Goal: Transaction & Acquisition: Book appointment/travel/reservation

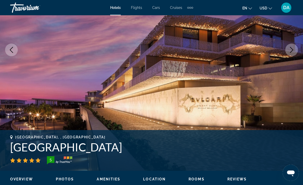
scroll to position [86, 0]
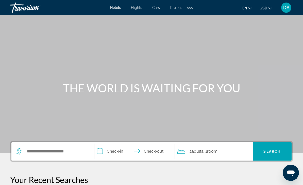
click at [140, 9] on span "Flights" at bounding box center [136, 8] width 11 height 4
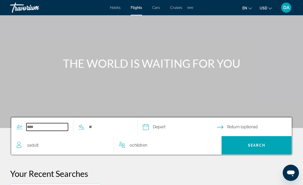
click at [51, 125] on input "Search widget" at bounding box center [47, 127] width 42 height 8
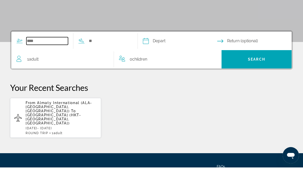
scroll to position [94, 0]
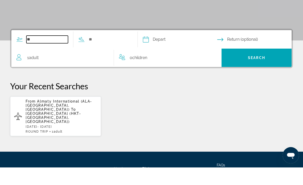
type input "*"
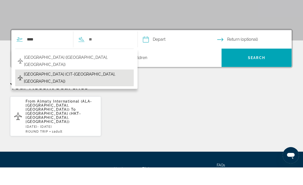
click at [104, 88] on span "Shymkent Airport (CIT-Shimkent, Kazakhstan)" at bounding box center [77, 95] width 107 height 14
type input "**********"
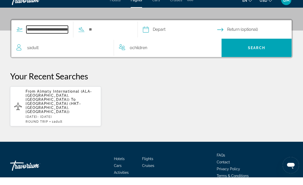
scroll to position [119, 0]
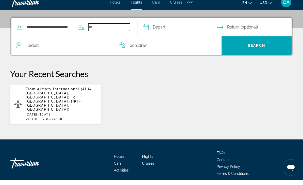
click at [125, 29] on input "Search widget" at bounding box center [109, 33] width 42 height 8
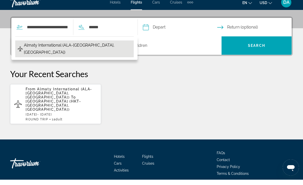
click at [130, 46] on button "Almaty International (ALA-Almaty, Kazakhstan)" at bounding box center [74, 54] width 119 height 17
type input "**********"
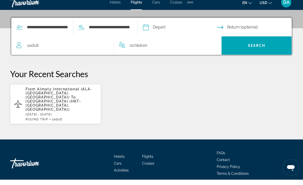
click at [185, 27] on input "Depart date" at bounding box center [180, 33] width 76 height 20
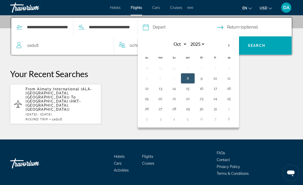
scroll to position [112, 0]
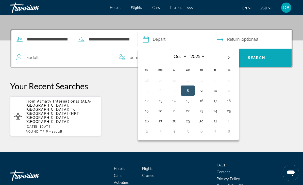
click at [280, 63] on span "Search" at bounding box center [257, 58] width 70 height 12
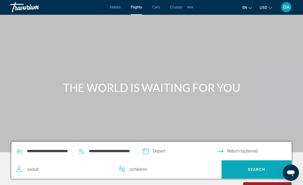
scroll to position [1, 0]
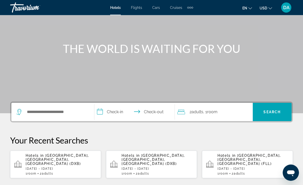
scroll to position [39, 0]
click at [59, 108] on input "Search hotel destination" at bounding box center [56, 112] width 60 height 8
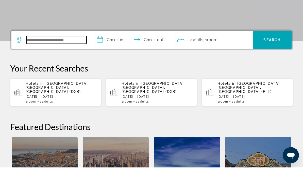
scroll to position [107, 0]
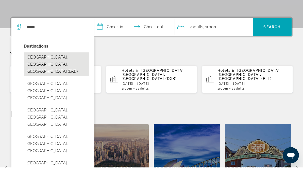
click at [69, 70] on button "[GEOGRAPHIC_DATA], [GEOGRAPHIC_DATA], [GEOGRAPHIC_DATA] (DXB)" at bounding box center [57, 82] width 66 height 24
type input "**********"
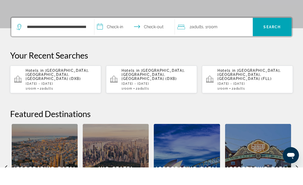
click at [116, 35] on input "**********" at bounding box center [135, 45] width 83 height 20
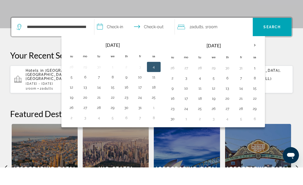
scroll to position [124, 0]
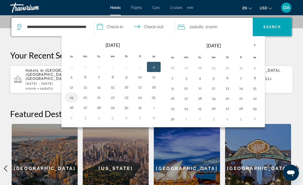
click at [71, 98] on button "19" at bounding box center [72, 97] width 8 height 7
click at [128, 98] on button "23" at bounding box center [126, 97] width 8 height 7
type input "**********"
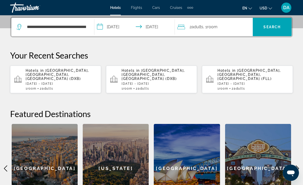
click at [225, 27] on div "2 Adult Adults , 1 Room rooms" at bounding box center [215, 26] width 75 height 7
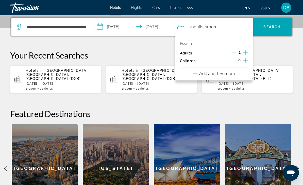
click at [229, 76] on button "Add another room" at bounding box center [214, 72] width 42 height 10
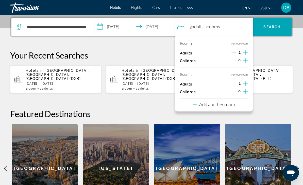
click at [233, 104] on p "Add another room" at bounding box center [217, 104] width 36 height 6
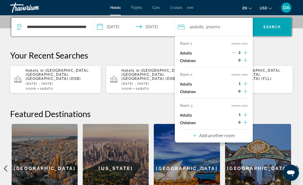
click at [244, 104] on button "remove room" at bounding box center [240, 105] width 16 height 3
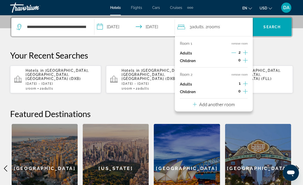
click at [246, 75] on button "remove room" at bounding box center [240, 74] width 16 height 3
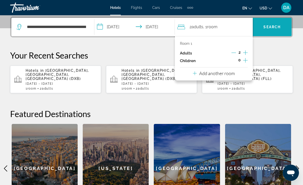
click at [282, 27] on span "Search" at bounding box center [272, 27] width 39 height 12
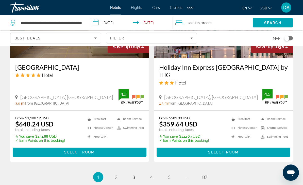
scroll to position [1049, 0]
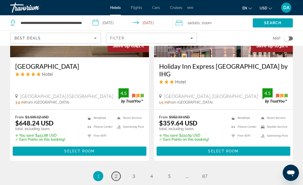
click at [119, 171] on link "page 2" at bounding box center [116, 175] width 9 height 9
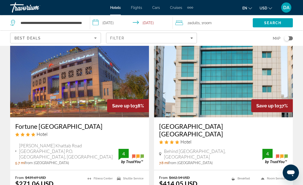
scroll to position [222, 0]
click at [139, 9] on span "Flights" at bounding box center [136, 8] width 11 height 4
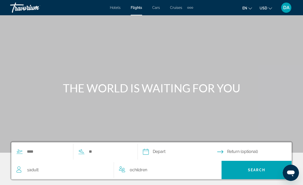
click at [159, 6] on span "Cars" at bounding box center [156, 8] width 8 height 4
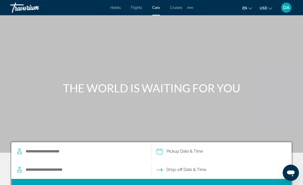
click at [189, 5] on div "Extra navigation items" at bounding box center [190, 8] width 6 height 8
click at [185, 16] on span "Activities" at bounding box center [181, 17] width 15 height 4
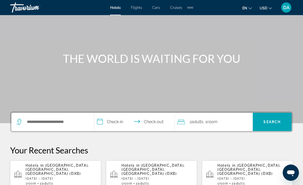
scroll to position [30, 0]
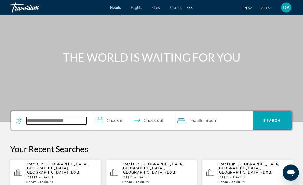
click at [60, 118] on input "Search hotel destination" at bounding box center [56, 121] width 60 height 8
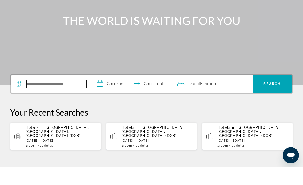
scroll to position [107, 0]
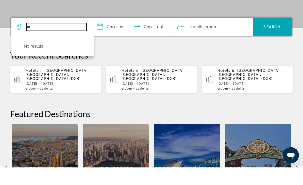
type input "*"
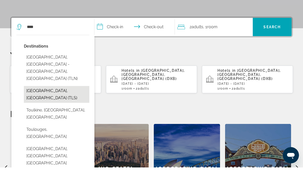
click at [62, 103] on button "[GEOGRAPHIC_DATA], [GEOGRAPHIC_DATA] (TLS)" at bounding box center [57, 111] width 66 height 17
type input "**********"
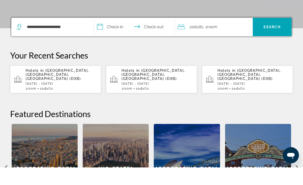
click at [123, 35] on input "**********" at bounding box center [135, 45] width 83 height 20
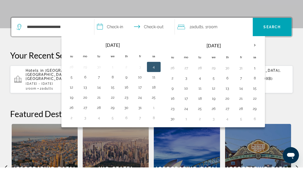
scroll to position [124, 0]
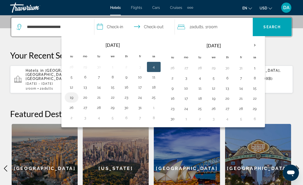
click at [73, 98] on button "19" at bounding box center [72, 97] width 8 height 7
click at [258, 47] on th "Next month" at bounding box center [255, 45] width 14 height 11
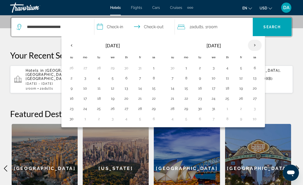
click at [255, 45] on th "Next month" at bounding box center [255, 45] width 14 height 11
click at [172, 90] on button "11" at bounding box center [173, 88] width 8 height 7
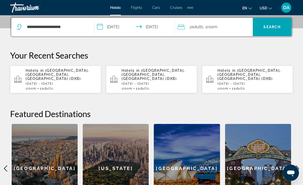
click at [123, 28] on input "**********" at bounding box center [135, 28] width 83 height 20
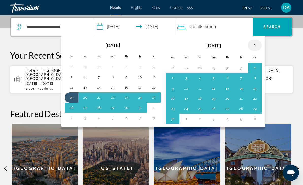
click at [254, 45] on th "Next month" at bounding box center [255, 45] width 14 height 11
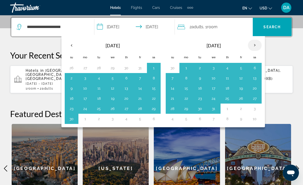
click at [257, 45] on th "Next month" at bounding box center [255, 45] width 14 height 11
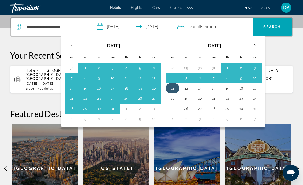
click at [176, 87] on button "11" at bounding box center [173, 88] width 8 height 7
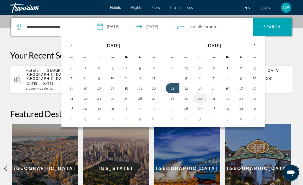
click at [204, 100] on button "20" at bounding box center [200, 98] width 8 height 7
type input "**********"
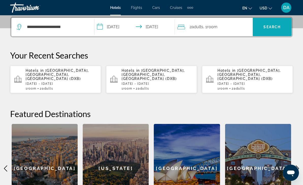
click at [278, 30] on span "Search" at bounding box center [272, 27] width 39 height 12
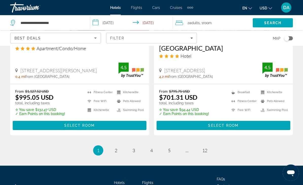
scroll to position [1084, 0]
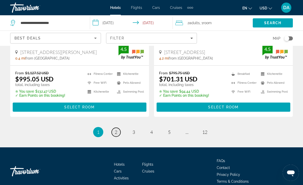
click at [114, 127] on link "page 2" at bounding box center [116, 131] width 9 height 9
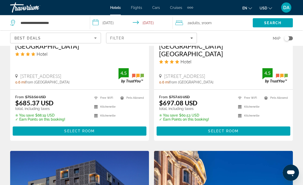
scroll to position [692, 0]
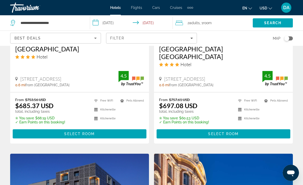
click at [91, 39] on div "Best Deals" at bounding box center [54, 38] width 80 height 6
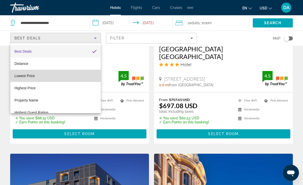
click at [26, 77] on span "Lowest Price" at bounding box center [24, 76] width 20 height 4
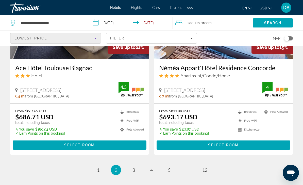
scroll to position [1063, 0]
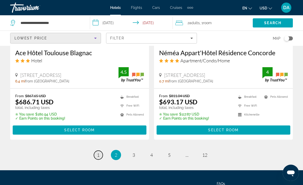
click at [96, 150] on link "page 1" at bounding box center [98, 154] width 9 height 9
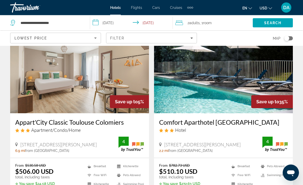
scroll to position [219, 0]
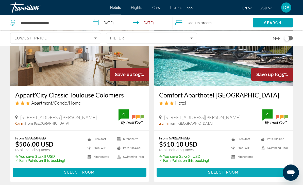
click at [278, 170] on span "Main content" at bounding box center [224, 172] width 134 height 12
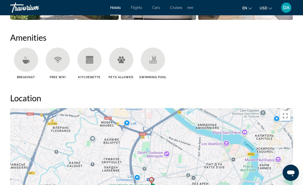
scroll to position [488, 0]
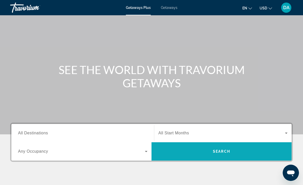
click at [262, 149] on span "Search" at bounding box center [222, 151] width 140 height 12
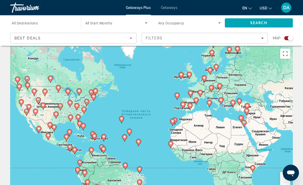
scroll to position [5, 0]
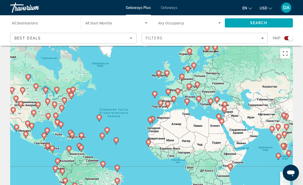
click at [203, 97] on div "Чтобы активировать перетаскивание с помощью клавиатуры, нажмите Alt + Ввод. Пос…" at bounding box center [151, 122] width 283 height 152
click at [189, 100] on icon "Main content" at bounding box center [187, 102] width 5 height 7
click at [190, 98] on div "Чтобы активировать перетаскивание с помощью клавиатуры, нажмите Alt + Ввод. Пос…" at bounding box center [151, 122] width 283 height 152
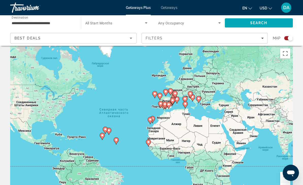
scroll to position [19, 0]
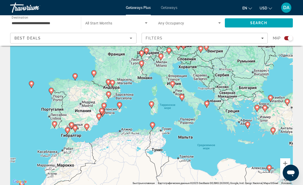
click at [153, 103] on icon "Main content" at bounding box center [151, 104] width 5 height 7
click at [154, 102] on gmp-advanced-marker "Main content" at bounding box center [151, 105] width 5 height 8
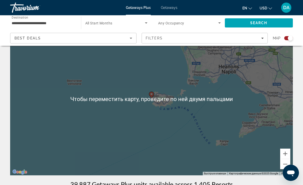
scroll to position [27, 0]
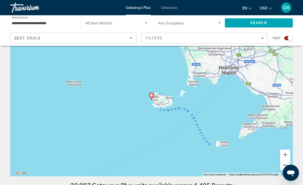
click at [287, 168] on button "Уменьшить" at bounding box center [285, 165] width 10 height 10
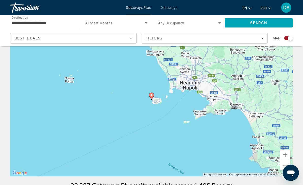
click at [289, 165] on button "Уменьшить" at bounding box center [285, 165] width 10 height 10
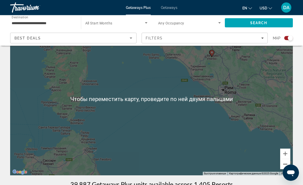
scroll to position [29, 0]
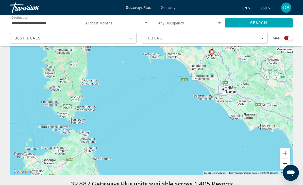
click at [286, 166] on button "Уменьшить" at bounding box center [285, 163] width 10 height 10
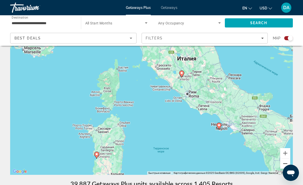
click at [288, 166] on button "Уменьшить" at bounding box center [285, 163] width 10 height 10
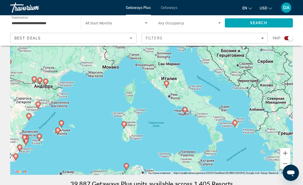
click at [291, 163] on div "Для навигации используйте клавиши со стрелками. Чтобы активировать перетаскиван…" at bounding box center [151, 98] width 283 height 152
click at [289, 163] on button "Уменьшить" at bounding box center [285, 163] width 10 height 10
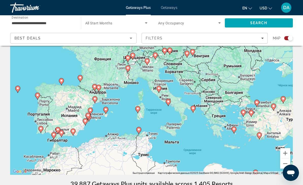
click at [97, 97] on gmp-advanced-marker "Main content" at bounding box center [94, 100] width 5 height 8
type input "**********"
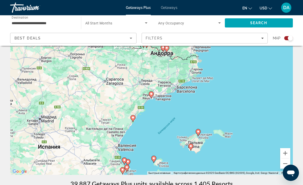
click at [153, 92] on icon "Main content" at bounding box center [151, 94] width 5 height 7
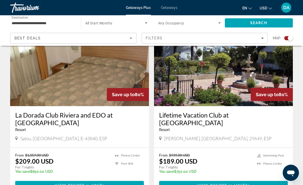
scroll to position [196, 0]
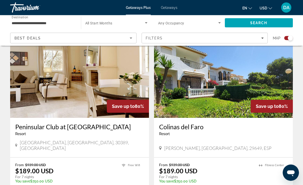
click at [120, 91] on img "Main content" at bounding box center [79, 77] width 139 height 81
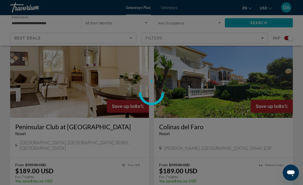
scroll to position [365, 0]
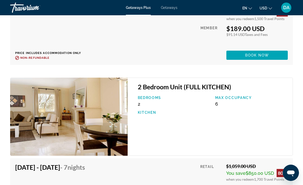
scroll to position [1218, 0]
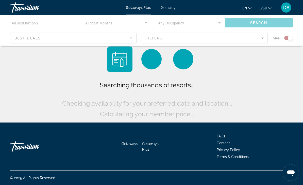
scroll to position [16, 0]
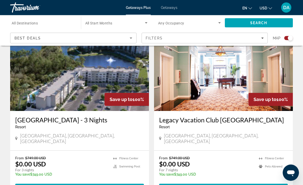
scroll to position [374, 0]
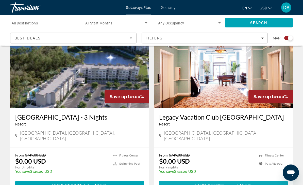
click at [266, 179] on span "Main content" at bounding box center [223, 185] width 129 height 12
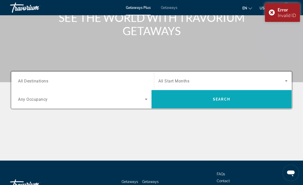
click at [276, 100] on span "Search" at bounding box center [222, 99] width 140 height 12
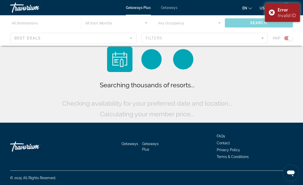
scroll to position [16, 0]
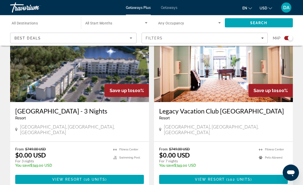
click at [270, 107] on h3 "Legacy Vacation Club Brigantine Beach" at bounding box center [223, 111] width 129 height 8
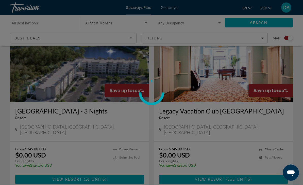
scroll to position [381, 0]
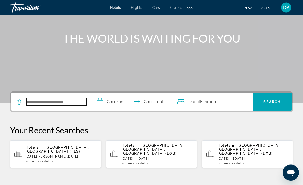
click at [59, 102] on input "Search hotel destination" at bounding box center [56, 102] width 60 height 8
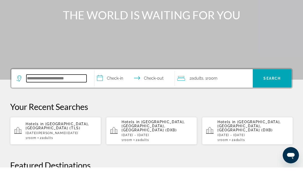
scroll to position [107, 0]
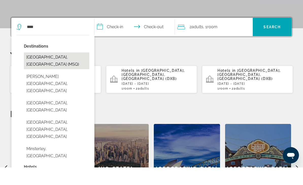
click at [71, 70] on button "[GEOGRAPHIC_DATA], [GEOGRAPHIC_DATA] (MSQ)" at bounding box center [57, 78] width 66 height 17
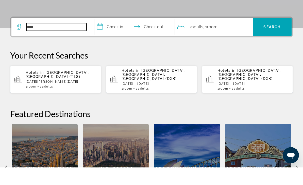
type input "**********"
click at [122, 35] on input "**********" at bounding box center [135, 45] width 83 height 20
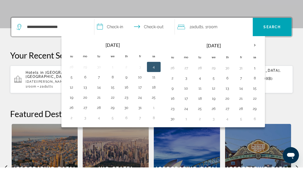
scroll to position [124, 0]
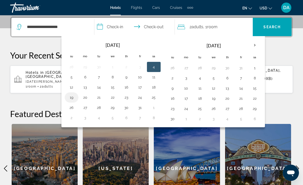
click at [73, 100] on button "19" at bounding box center [72, 97] width 8 height 7
click at [129, 99] on button "23" at bounding box center [126, 97] width 8 height 7
type input "**********"
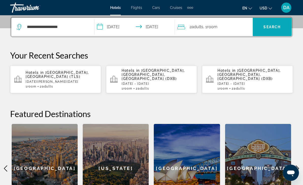
click at [273, 28] on span "Search" at bounding box center [272, 27] width 17 height 4
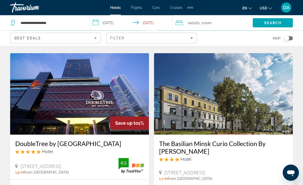
scroll to position [596, 0]
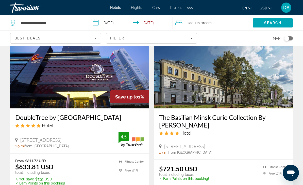
click at [90, 40] on div "Best Deals" at bounding box center [54, 38] width 80 height 6
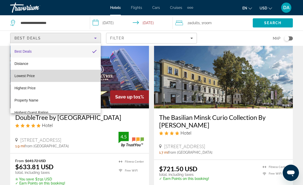
click at [62, 75] on mat-option "Lowest Price" at bounding box center [55, 76] width 90 height 12
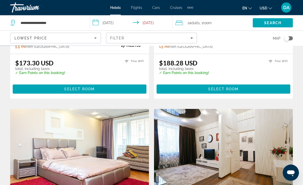
scroll to position [318, 0]
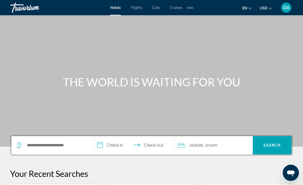
scroll to position [29, 0]
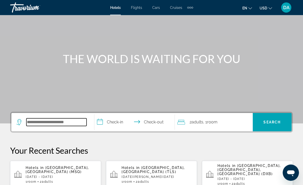
click at [70, 120] on input "Search hotel destination" at bounding box center [56, 122] width 60 height 8
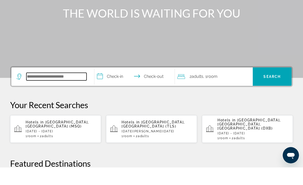
scroll to position [107, 0]
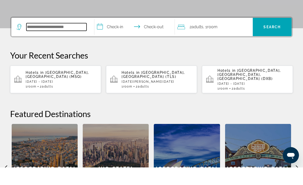
type input "*"
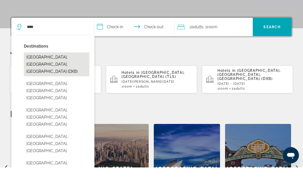
click at [68, 70] on button "[GEOGRAPHIC_DATA], [GEOGRAPHIC_DATA], [GEOGRAPHIC_DATA] (DXB)" at bounding box center [57, 82] width 66 height 24
type input "**********"
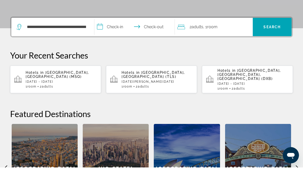
click at [112, 35] on input "**********" at bounding box center [135, 45] width 83 height 20
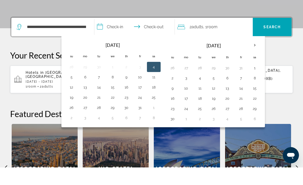
scroll to position [124, 0]
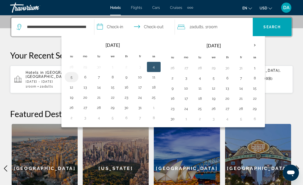
click at [71, 79] on button "5" at bounding box center [72, 76] width 8 height 7
click at [140, 76] on button "10" at bounding box center [140, 76] width 8 height 7
type input "**********"
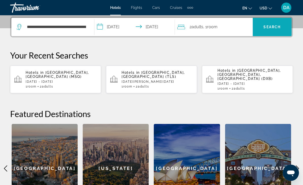
click at [284, 25] on span "Search" at bounding box center [272, 27] width 39 height 12
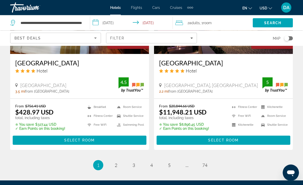
scroll to position [1071, 0]
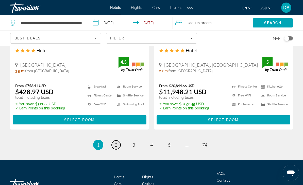
click at [113, 140] on link "page 2" at bounding box center [116, 144] width 9 height 9
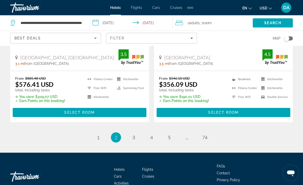
scroll to position [1069, 0]
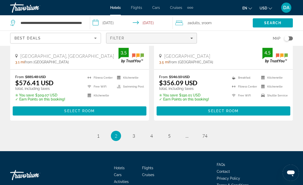
click at [160, 38] on div "Filter" at bounding box center [151, 38] width 83 height 4
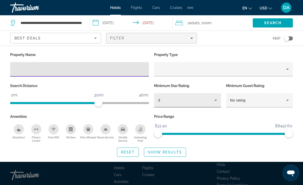
click at [196, 102] on div "3" at bounding box center [186, 100] width 56 height 6
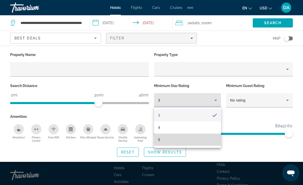
click at [188, 142] on mat-option "5" at bounding box center [187, 139] width 67 height 12
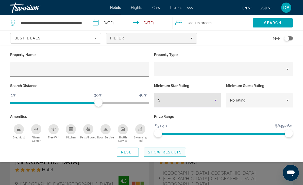
click at [174, 152] on span "Show Results" at bounding box center [165, 152] width 34 height 4
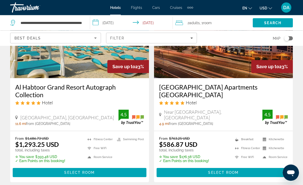
scroll to position [1077, 0]
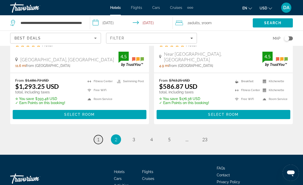
click at [96, 135] on link "page 1" at bounding box center [98, 139] width 9 height 9
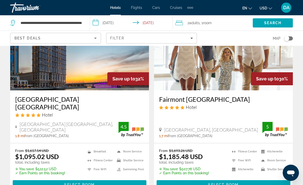
scroll to position [1069, 0]
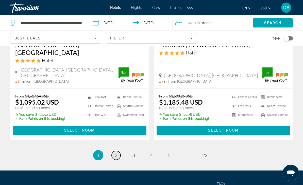
click at [118, 151] on link "page 2" at bounding box center [116, 155] width 9 height 9
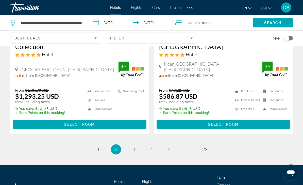
scroll to position [1077, 0]
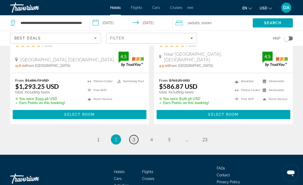
click at [133, 136] on span "3" at bounding box center [134, 139] width 3 height 6
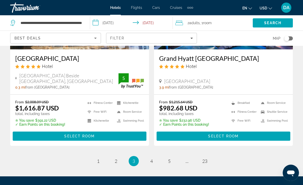
scroll to position [1038, 0]
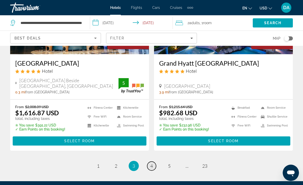
click at [156, 161] on link "page 4" at bounding box center [151, 165] width 9 height 9
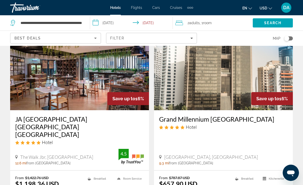
scroll to position [592, 0]
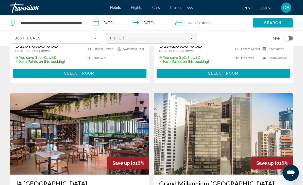
click at [189, 35] on span "Filters" at bounding box center [151, 38] width 90 height 12
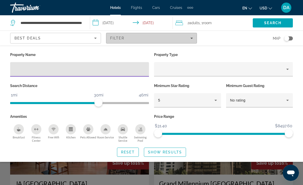
scroll to position [540, 0]
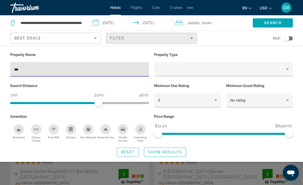
type input "****"
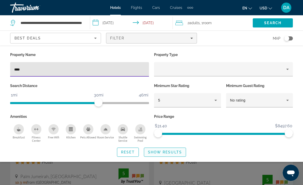
click at [168, 151] on span "Show Results" at bounding box center [165, 152] width 34 height 4
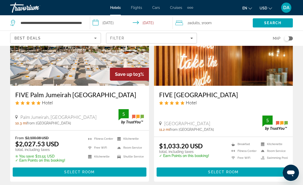
scroll to position [41, 0]
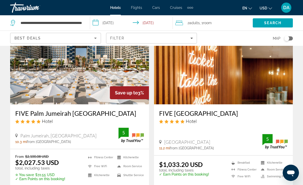
click at [260, 81] on img "Main content" at bounding box center [223, 63] width 139 height 81
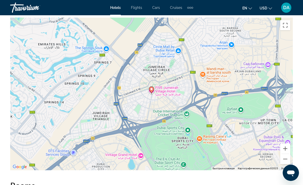
scroll to position [571, 0]
click at [289, 161] on button "Уменьшить" at bounding box center [285, 159] width 10 height 10
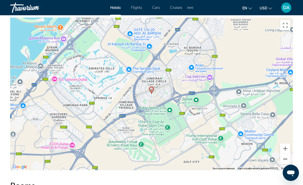
click at [286, 161] on button "Уменьшить" at bounding box center [285, 159] width 10 height 10
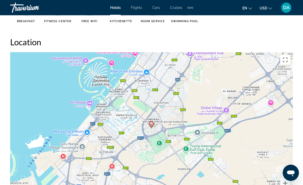
scroll to position [536, 0]
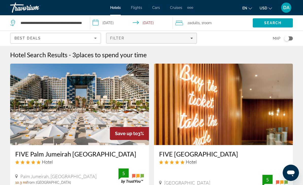
click at [142, 41] on span "Filters" at bounding box center [151, 38] width 90 height 12
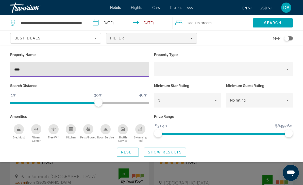
click at [123, 67] on input "****" at bounding box center [79, 69] width 131 height 6
type input "*"
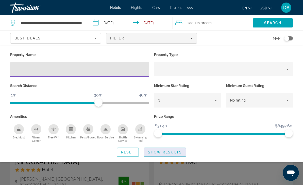
click at [178, 150] on span "Show Results" at bounding box center [165, 152] width 34 height 4
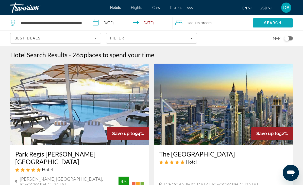
click at [286, 25] on span "Search" at bounding box center [273, 23] width 40 height 12
click at [283, 19] on span "Search" at bounding box center [273, 23] width 40 height 12
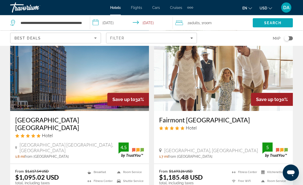
scroll to position [994, 0]
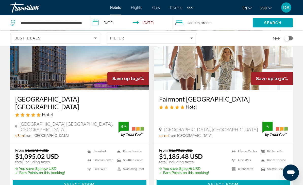
click at [124, 178] on span "Main content" at bounding box center [80, 184] width 134 height 12
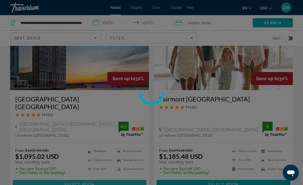
scroll to position [1015, 0]
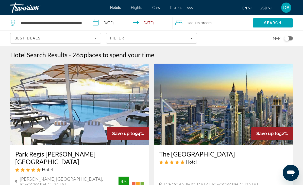
click at [191, 23] on span "Adults" at bounding box center [194, 23] width 10 height 4
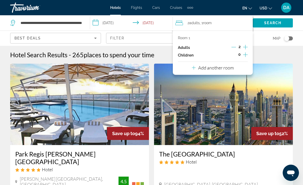
click at [248, 47] on icon "Increment adults" at bounding box center [245, 47] width 5 height 6
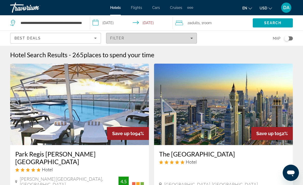
click at [191, 41] on span "Filters" at bounding box center [151, 38] width 90 height 12
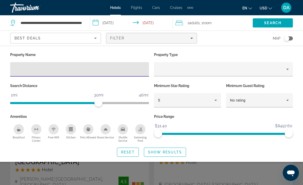
click at [138, 69] on input "Hotel Filters" at bounding box center [79, 69] width 131 height 6
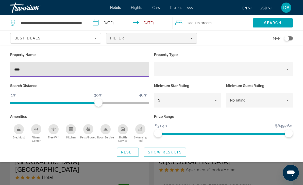
type input "*****"
click at [172, 152] on span "Show Results" at bounding box center [165, 152] width 34 height 4
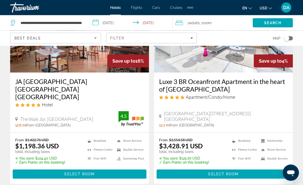
scroll to position [32, 0]
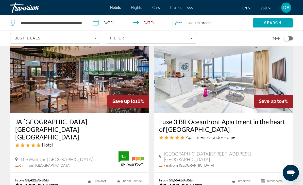
click at [110, 94] on img "Main content" at bounding box center [79, 71] width 139 height 81
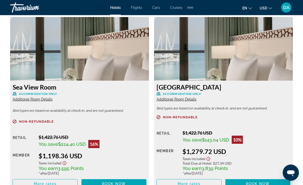
scroll to position [791, 0]
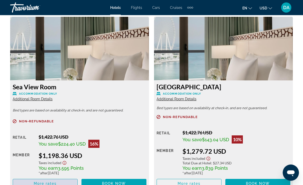
click at [61, 184] on span "Main content" at bounding box center [45, 183] width 65 height 12
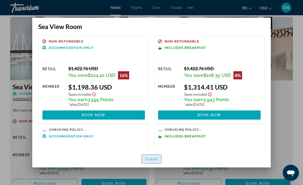
click at [158, 165] on span "button" at bounding box center [152, 159] width 20 height 12
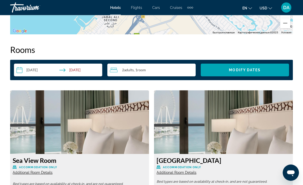
scroll to position [720, 0]
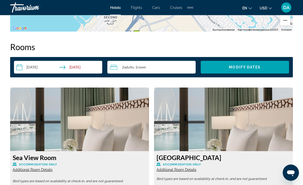
click at [174, 69] on div "2 Adult Adults , 1 Room rooms" at bounding box center [153, 67] width 86 height 6
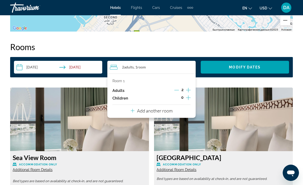
click at [191, 87] on div "Room 1 Adults 2 Children 0 Add another room" at bounding box center [151, 95] width 88 height 44
click at [190, 88] on icon "Increment adults" at bounding box center [188, 90] width 5 height 6
click at [253, 68] on span "Modify Dates" at bounding box center [245, 67] width 32 height 4
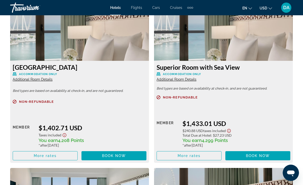
scroll to position [981, 0]
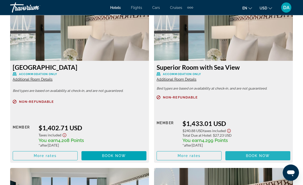
click at [251, 154] on span "Book now" at bounding box center [258, 156] width 24 height 4
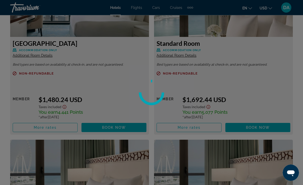
scroll to position [0, 0]
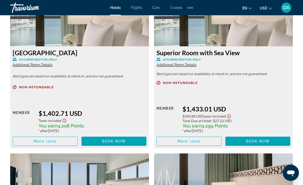
scroll to position [993, 0]
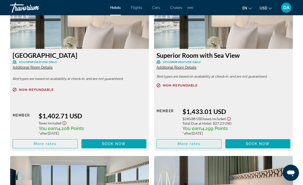
click at [211, 145] on span "Main content" at bounding box center [189, 143] width 65 height 12
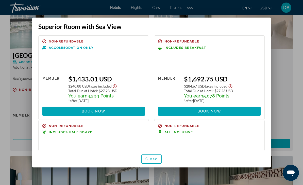
scroll to position [0, 0]
click at [296, 35] on div at bounding box center [151, 92] width 303 height 185
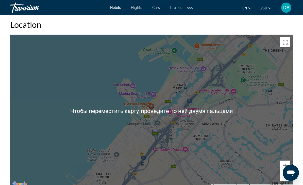
scroll to position [565, 0]
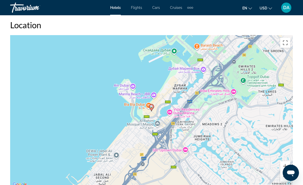
click at [284, 178] on button "Уменьшить" at bounding box center [285, 176] width 10 height 10
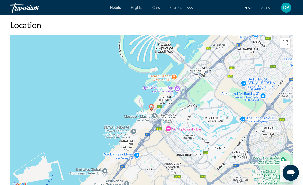
click at [287, 176] on button "Уменьшить" at bounding box center [285, 176] width 10 height 10
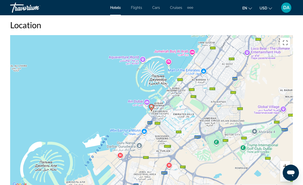
click at [288, 166] on button "Увеличить" at bounding box center [285, 166] width 10 height 10
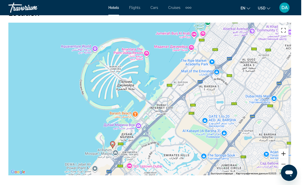
scroll to position [578, 0]
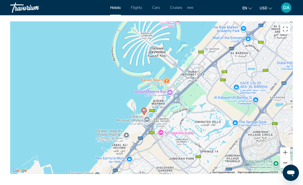
click at [287, 166] on button "Уменьшить" at bounding box center [285, 162] width 10 height 10
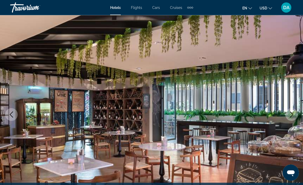
scroll to position [0, 0]
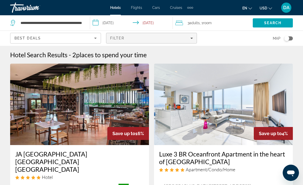
click at [180, 39] on div "Filter" at bounding box center [151, 38] width 83 height 4
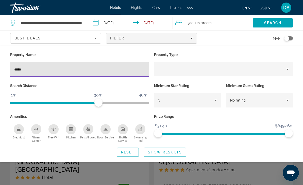
click at [128, 72] on input "*****" at bounding box center [79, 69] width 131 height 6
click at [132, 70] on input "*****" at bounding box center [79, 69] width 131 height 6
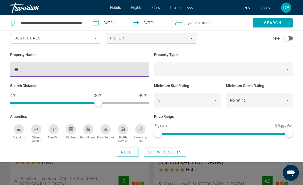
type input "****"
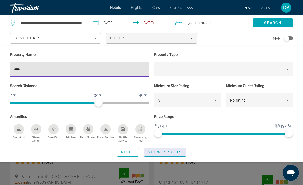
click at [161, 147] on span "Search widget" at bounding box center [165, 152] width 42 height 12
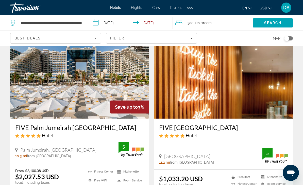
scroll to position [26, 0]
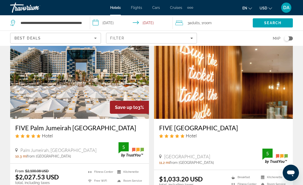
click at [105, 97] on img "Main content" at bounding box center [79, 77] width 139 height 81
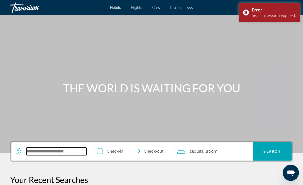
click at [70, 155] on input "Search hotel destination" at bounding box center [56, 151] width 60 height 8
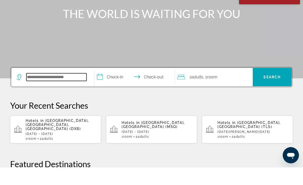
scroll to position [107, 0]
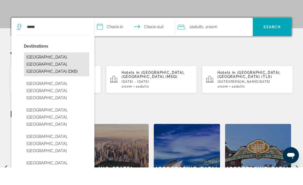
click at [58, 70] on button "[GEOGRAPHIC_DATA], [GEOGRAPHIC_DATA], [GEOGRAPHIC_DATA] (DXB)" at bounding box center [57, 82] width 66 height 24
type input "**********"
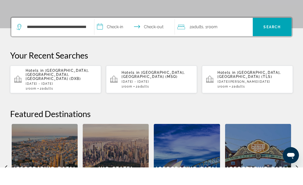
click at [113, 35] on input "**********" at bounding box center [135, 45] width 83 height 20
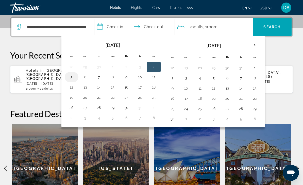
click at [75, 79] on button "5" at bounding box center [72, 76] width 8 height 7
click at [141, 80] on button "10" at bounding box center [140, 76] width 8 height 7
type input "**********"
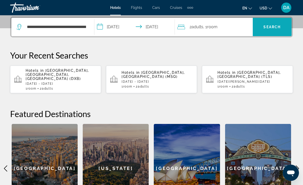
click at [266, 27] on span "Search" at bounding box center [272, 27] width 17 height 4
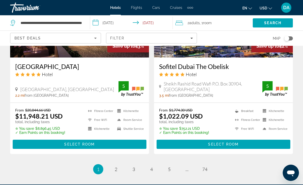
scroll to position [1071, 0]
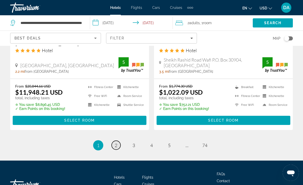
click at [118, 140] on link "page 2" at bounding box center [116, 144] width 9 height 9
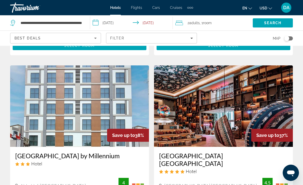
scroll to position [385, 0]
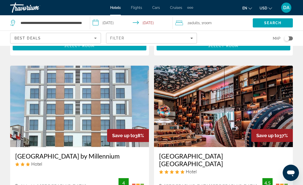
click at [263, 104] on img "Main content" at bounding box center [223, 106] width 139 height 81
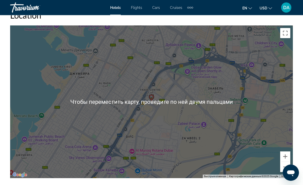
scroll to position [574, 0]
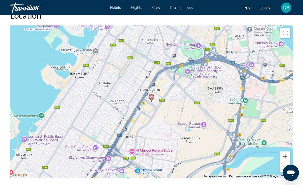
click at [290, 167] on button "Уменьшить" at bounding box center [285, 167] width 10 height 10
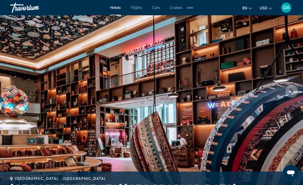
scroll to position [0, 0]
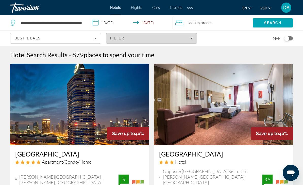
click at [189, 35] on span "Filters" at bounding box center [151, 38] width 90 height 12
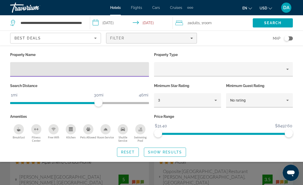
click at [117, 72] on input "Hotel Filters" at bounding box center [79, 69] width 131 height 6
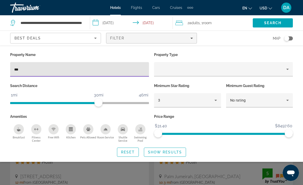
type input "****"
click at [176, 150] on span "Show Results" at bounding box center [165, 152] width 34 height 4
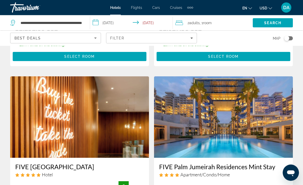
scroll to position [174, 0]
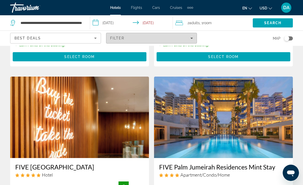
click at [188, 38] on div "Filter" at bounding box center [151, 38] width 83 height 4
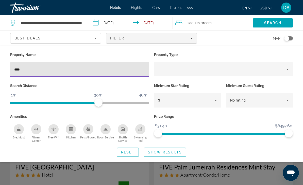
click at [101, 72] on input "****" at bounding box center [79, 69] width 131 height 6
type input "*"
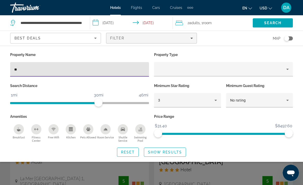
type input "*"
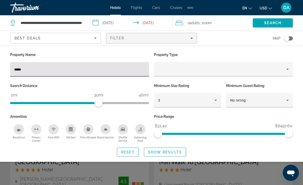
type input "******"
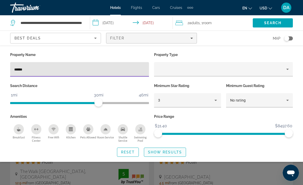
click at [173, 154] on span "Search widget" at bounding box center [165, 152] width 42 height 12
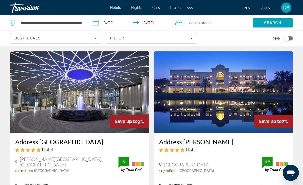
scroll to position [387, 0]
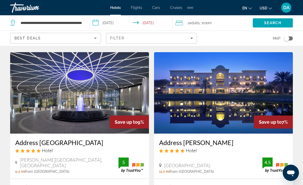
click at [267, 93] on img "Main content" at bounding box center [223, 92] width 139 height 81
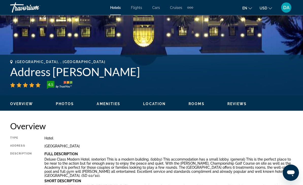
scroll to position [161, 0]
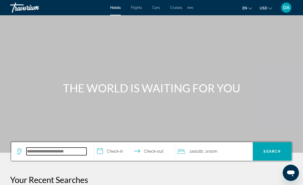
click at [63, 150] on input "Search hotel destination" at bounding box center [56, 151] width 60 height 8
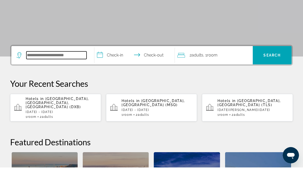
scroll to position [107, 0]
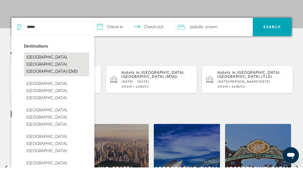
click at [69, 70] on button "[GEOGRAPHIC_DATA], [GEOGRAPHIC_DATA], [GEOGRAPHIC_DATA] (DXB)" at bounding box center [57, 82] width 66 height 24
type input "**********"
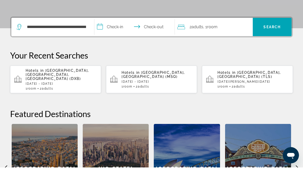
click at [112, 35] on input "**********" at bounding box center [135, 45] width 83 height 20
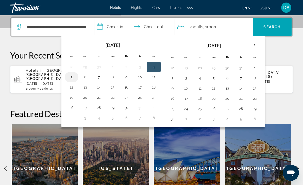
click at [72, 80] on button "5" at bounding box center [72, 76] width 8 height 7
click at [142, 79] on button "10" at bounding box center [140, 76] width 8 height 7
type input "**********"
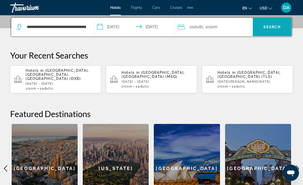
click at [277, 31] on span "Search" at bounding box center [272, 27] width 39 height 12
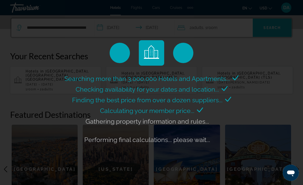
scroll to position [125, 0]
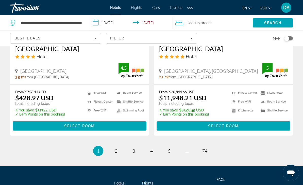
scroll to position [1071, 0]
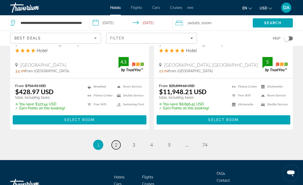
click at [114, 140] on link "page 2" at bounding box center [116, 144] width 9 height 9
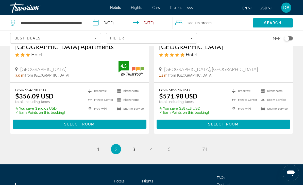
scroll to position [1069, 0]
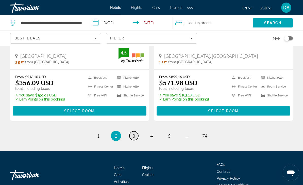
click at [133, 133] on span "3" at bounding box center [134, 136] width 3 height 6
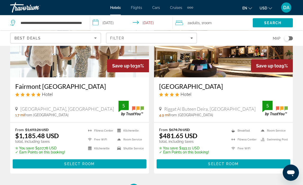
scroll to position [1068, 0]
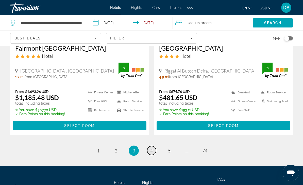
click at [153, 146] on link "page 4" at bounding box center [151, 150] width 9 height 9
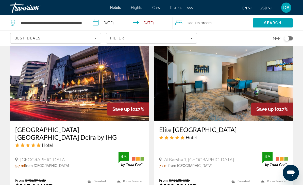
scroll to position [1069, 0]
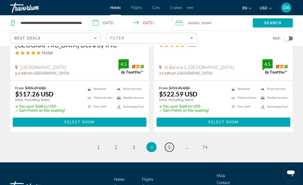
click at [165, 142] on link "page 5" at bounding box center [169, 146] width 9 height 9
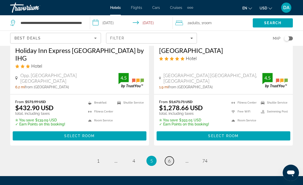
scroll to position [1090, 0]
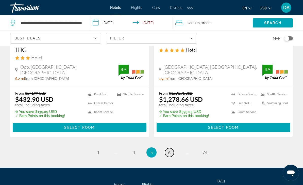
click at [169, 149] on span "6" at bounding box center [169, 152] width 3 height 6
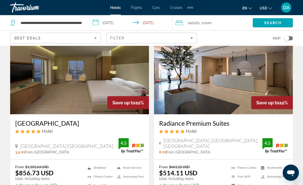
scroll to position [1077, 0]
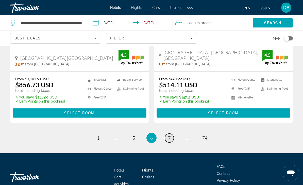
click at [170, 135] on span "7" at bounding box center [169, 138] width 3 height 6
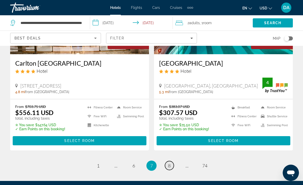
scroll to position [1084, 0]
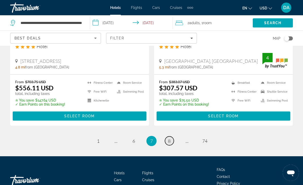
click at [172, 136] on link "page 8" at bounding box center [169, 140] width 9 height 9
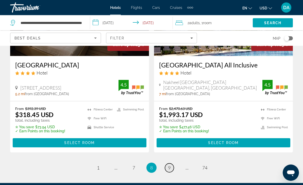
scroll to position [1076, 0]
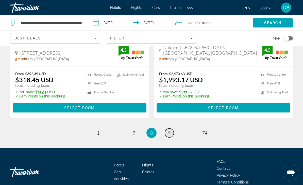
click at [166, 128] on link "page 9" at bounding box center [169, 132] width 9 height 9
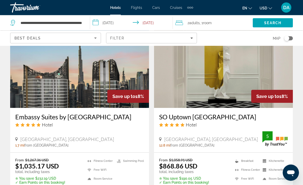
scroll to position [1077, 0]
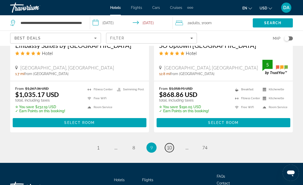
click at [170, 145] on span "10" at bounding box center [169, 148] width 5 height 6
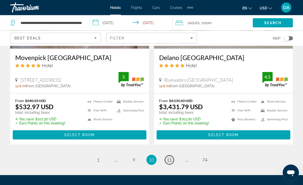
scroll to position [1087, 0]
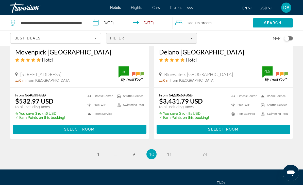
click at [174, 37] on div "Filter" at bounding box center [151, 38] width 83 height 4
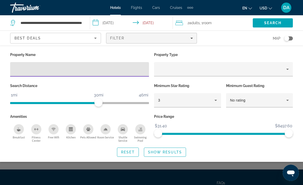
click at [109, 72] on input "Hotel Filters" at bounding box center [79, 69] width 131 height 6
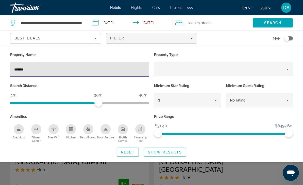
type input "********"
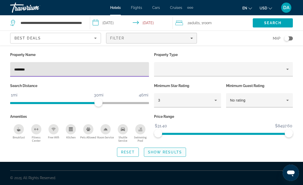
click at [167, 150] on span "Show Results" at bounding box center [165, 152] width 34 height 4
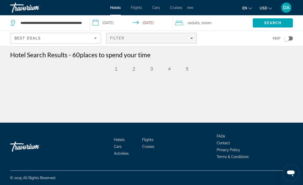
click at [152, 41] on span "Filters" at bounding box center [151, 38] width 90 height 12
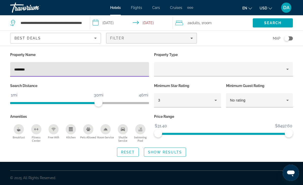
click at [81, 72] on input "********" at bounding box center [79, 69] width 131 height 6
type input "****"
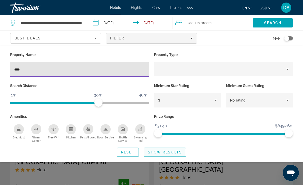
click at [171, 153] on span "Show Results" at bounding box center [165, 152] width 34 height 4
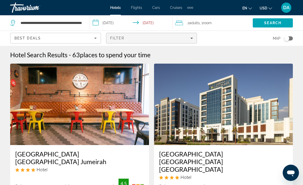
click at [183, 40] on span "Filters" at bounding box center [151, 38] width 90 height 12
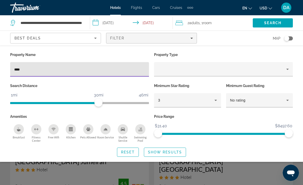
click at [133, 71] on input "****" at bounding box center [79, 69] width 131 height 6
type input "********"
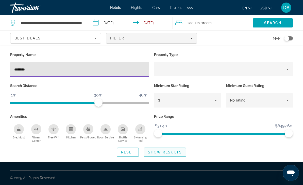
click at [178, 153] on span "Show Results" at bounding box center [165, 152] width 34 height 4
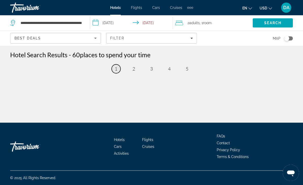
click at [117, 72] on link "page 1" at bounding box center [116, 68] width 9 height 9
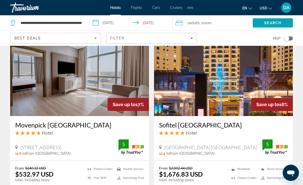
scroll to position [1069, 0]
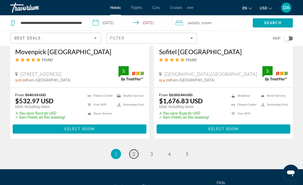
click at [133, 151] on span "2" at bounding box center [134, 154] width 3 height 6
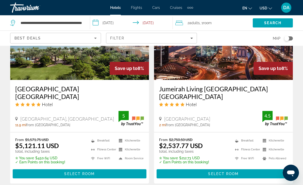
scroll to position [1047, 0]
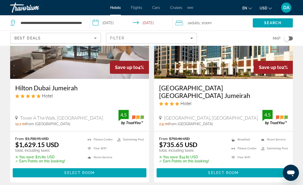
scroll to position [1056, 0]
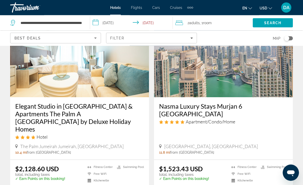
scroll to position [1058, 0]
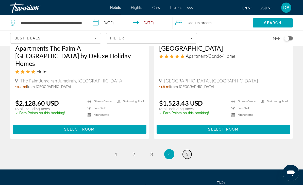
click at [187, 151] on span "5" at bounding box center [187, 154] width 3 height 6
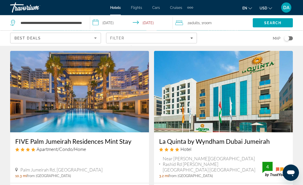
scroll to position [202, 0]
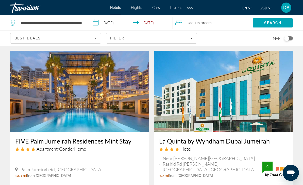
click at [121, 103] on img "Main content" at bounding box center [79, 91] width 139 height 81
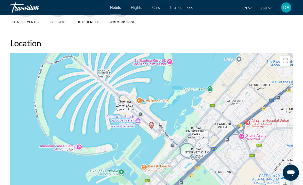
scroll to position [547, 0]
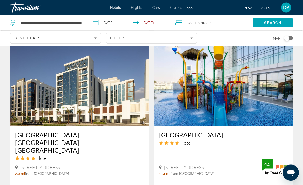
scroll to position [1034, 0]
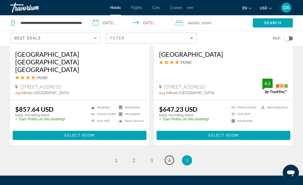
click at [170, 157] on span "4" at bounding box center [169, 160] width 3 height 6
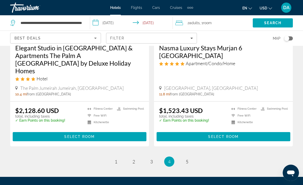
scroll to position [1058, 0]
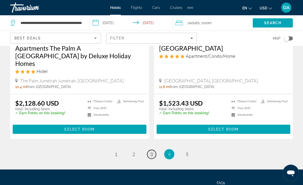
click at [152, 151] on span "3" at bounding box center [151, 154] width 3 height 6
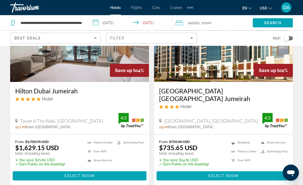
scroll to position [1085, 0]
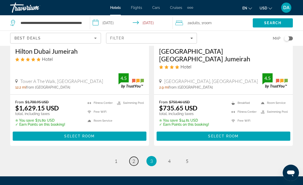
click at [134, 158] on span "2" at bounding box center [134, 161] width 3 height 6
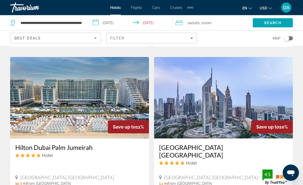
scroll to position [599, 0]
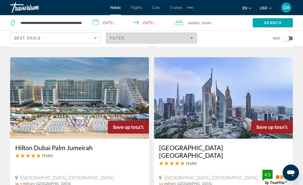
click at [135, 40] on div "Filter" at bounding box center [151, 38] width 83 height 4
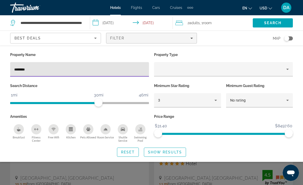
click at [114, 72] on input "********" at bounding box center [79, 69] width 131 height 6
click at [111, 72] on input "********" at bounding box center [79, 69] width 131 height 6
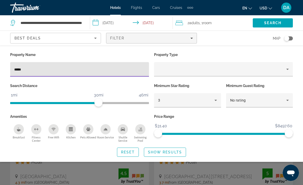
type input "******"
click at [178, 153] on span "Show Results" at bounding box center [165, 152] width 34 height 4
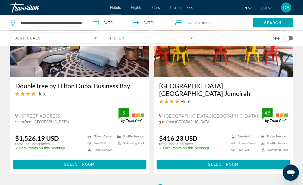
scroll to position [891, 0]
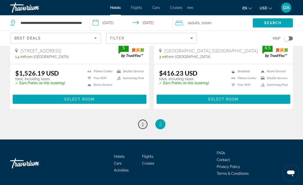
click at [142, 127] on link "page 1" at bounding box center [142, 124] width 9 height 9
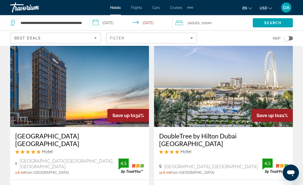
click at [227, 114] on img "Main content" at bounding box center [223, 86] width 139 height 81
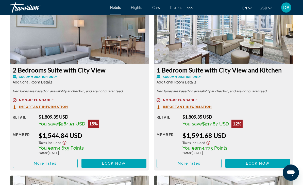
scroll to position [1162, 0]
click at [68, 161] on span "Main content" at bounding box center [45, 163] width 65 height 12
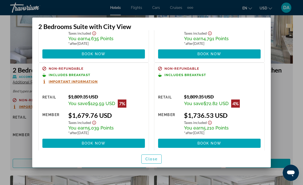
scroll to position [63, 0]
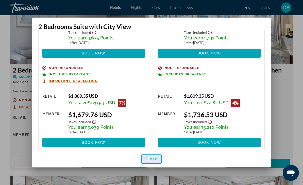
click at [156, 165] on span "button" at bounding box center [152, 159] width 20 height 12
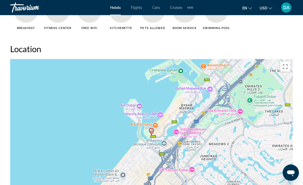
scroll to position [557, 0]
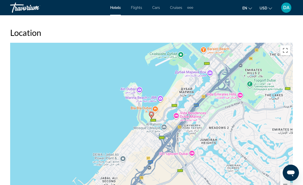
click at [161, 119] on div "Чтобы активировать перетаскивание с помощью клавиатуры, нажмите Alt + Ввод. Пос…" at bounding box center [151, 119] width 283 height 152
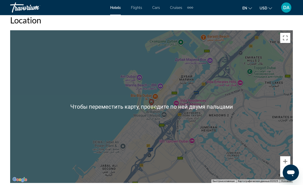
scroll to position [569, 0]
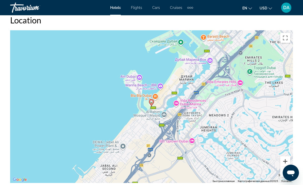
click at [289, 163] on button "Увеличить" at bounding box center [285, 161] width 10 height 10
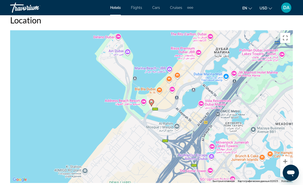
click at [291, 161] on div "Чтобы активировать перетаскивание с помощью клавиатуры, нажмите Alt + Ввод. Пос…" at bounding box center [151, 106] width 283 height 152
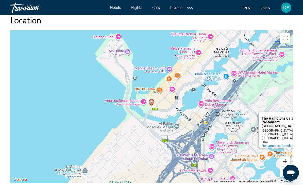
click at [288, 165] on button "Увеличить" at bounding box center [285, 161] width 10 height 10
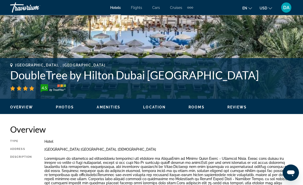
scroll to position [0, 0]
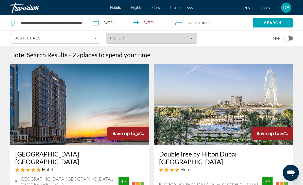
click at [168, 38] on div "Filter" at bounding box center [151, 38] width 83 height 4
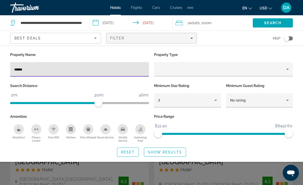
click at [108, 67] on input "******" at bounding box center [79, 69] width 131 height 6
type input "*"
type input "*******"
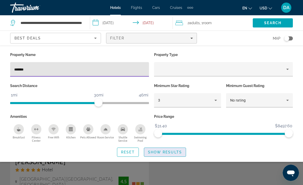
click at [175, 151] on span "Show Results" at bounding box center [165, 152] width 34 height 4
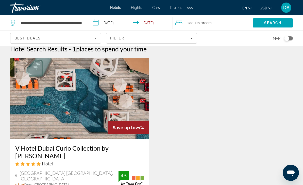
scroll to position [12, 0]
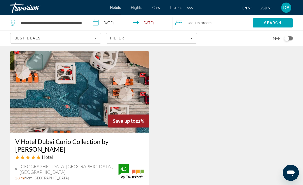
click at [86, 111] on img "Main content" at bounding box center [79, 91] width 139 height 81
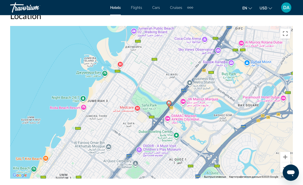
scroll to position [580, 0]
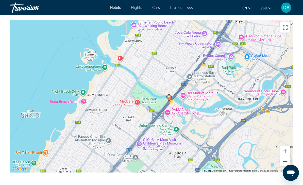
click at [290, 163] on button "Уменьшить" at bounding box center [285, 161] width 10 height 10
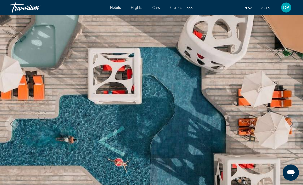
scroll to position [0, 0]
